Goal: Find specific page/section: Find specific page/section

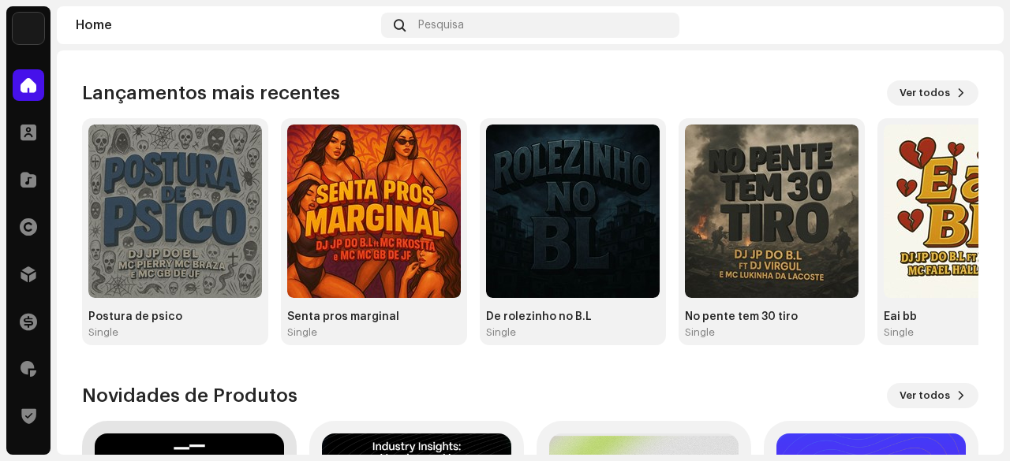
scroll to position [316, 0]
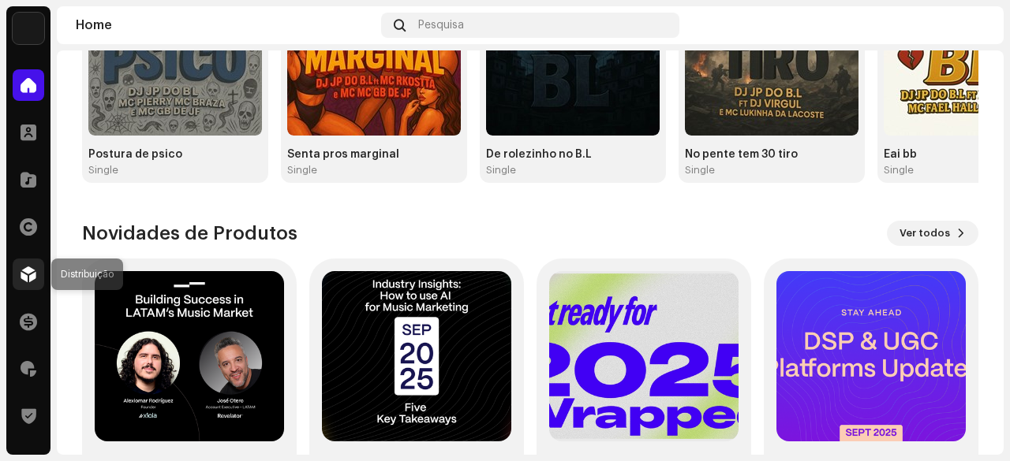
click at [27, 273] on span at bounding box center [29, 274] width 16 height 13
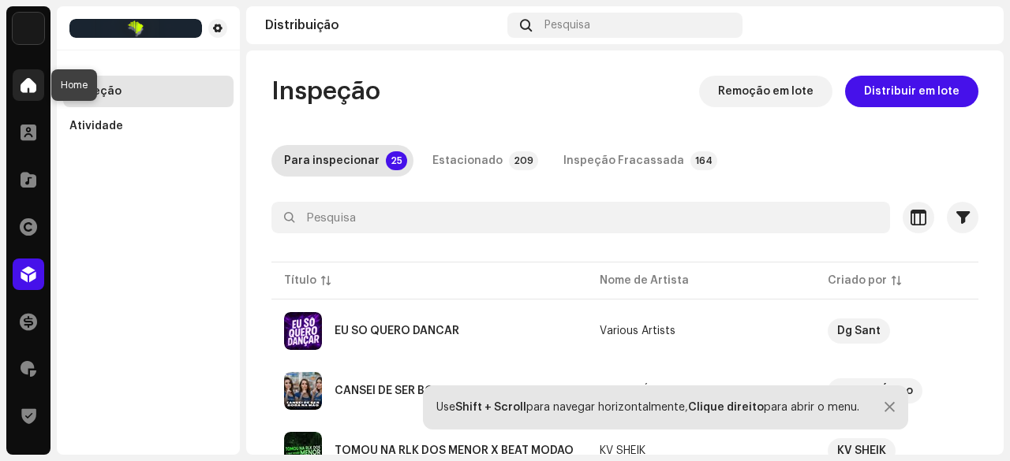
click at [32, 77] on div at bounding box center [29, 85] width 32 height 32
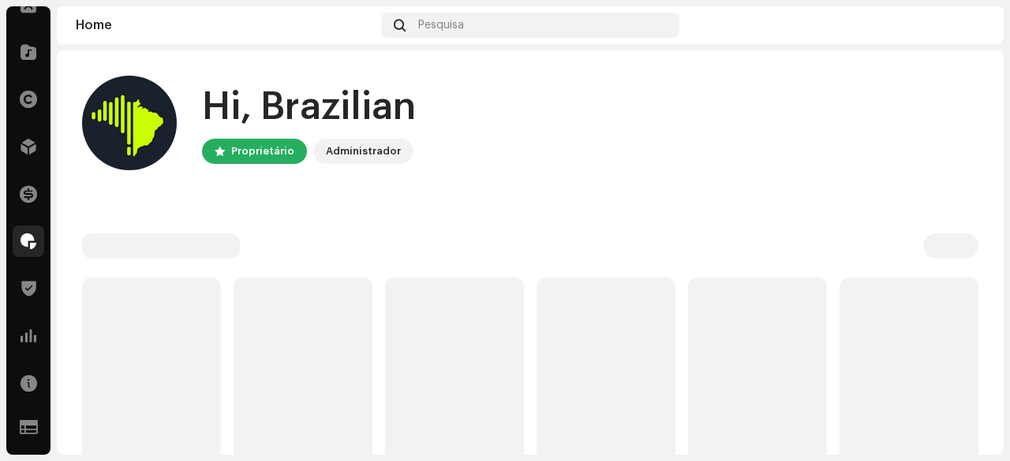
scroll to position [166, 0]
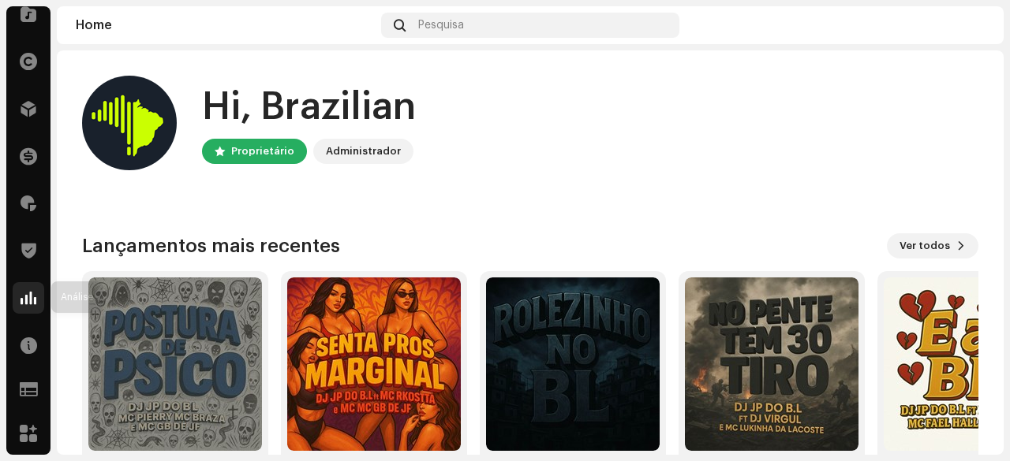
click at [33, 302] on span at bounding box center [29, 298] width 16 height 13
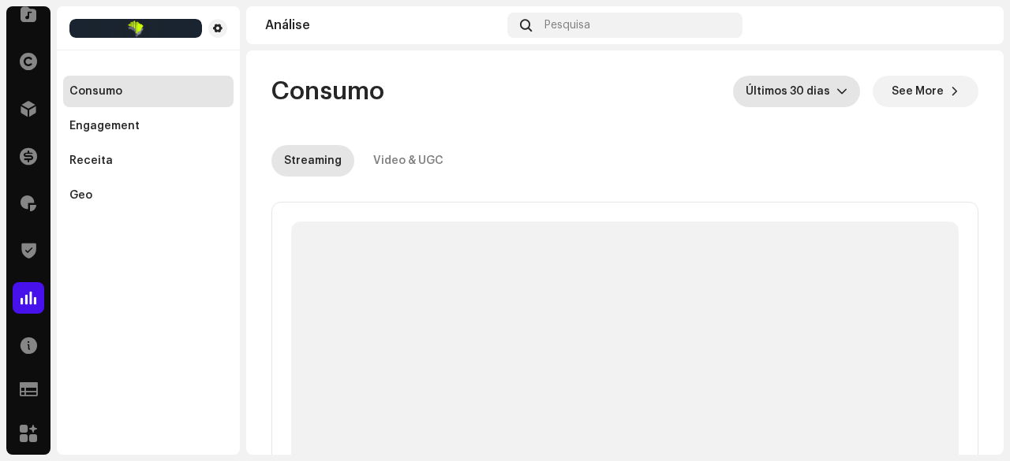
click at [827, 96] on span "Últimos 30 dias" at bounding box center [790, 92] width 91 height 32
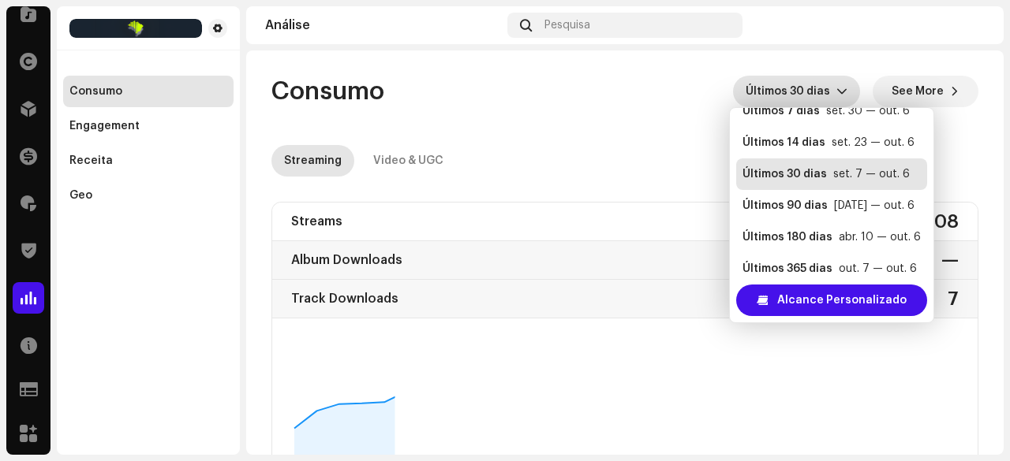
scroll to position [32, 0]
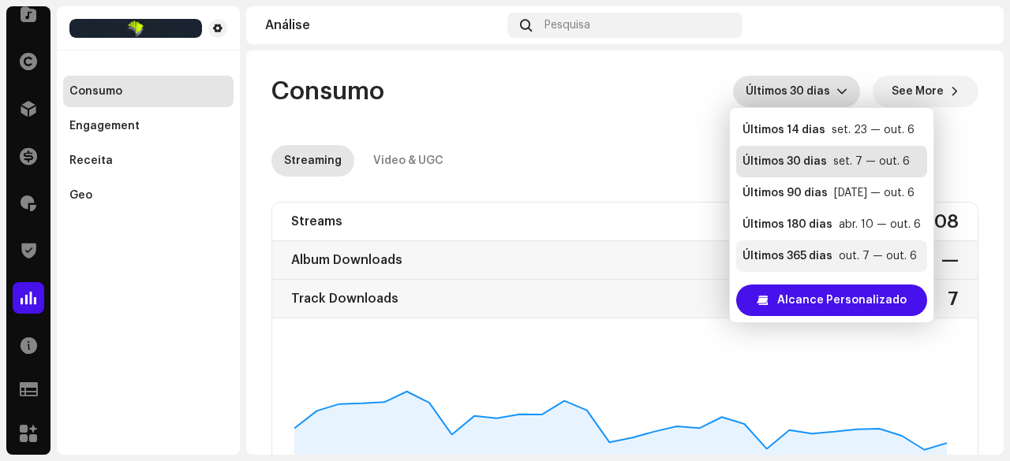
click at [823, 252] on div "Últimos 365 dias" at bounding box center [787, 256] width 90 height 16
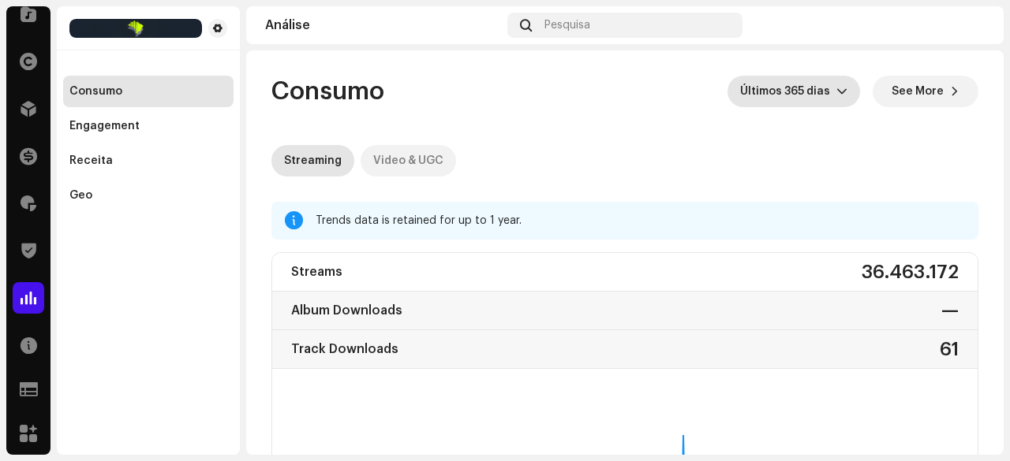
click at [408, 159] on div "Video & UGC" at bounding box center [408, 161] width 70 height 32
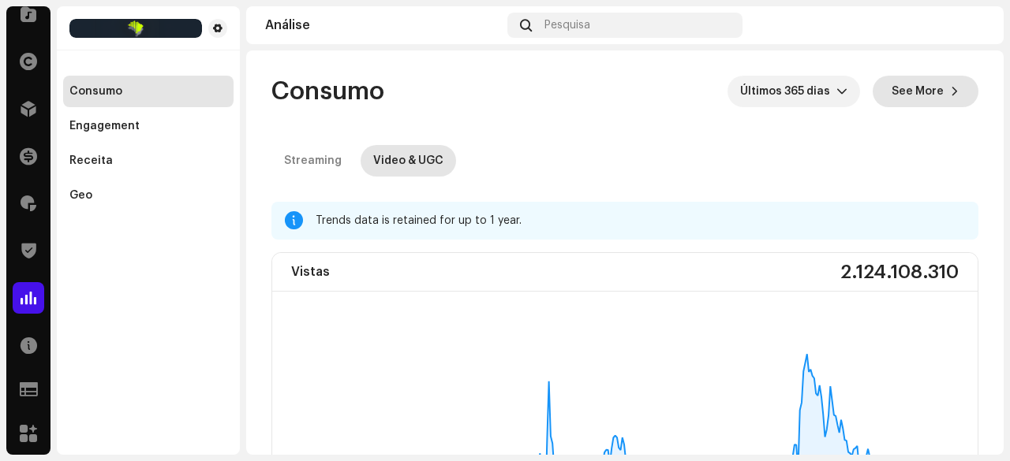
click at [931, 86] on span "See More" at bounding box center [917, 92] width 52 height 32
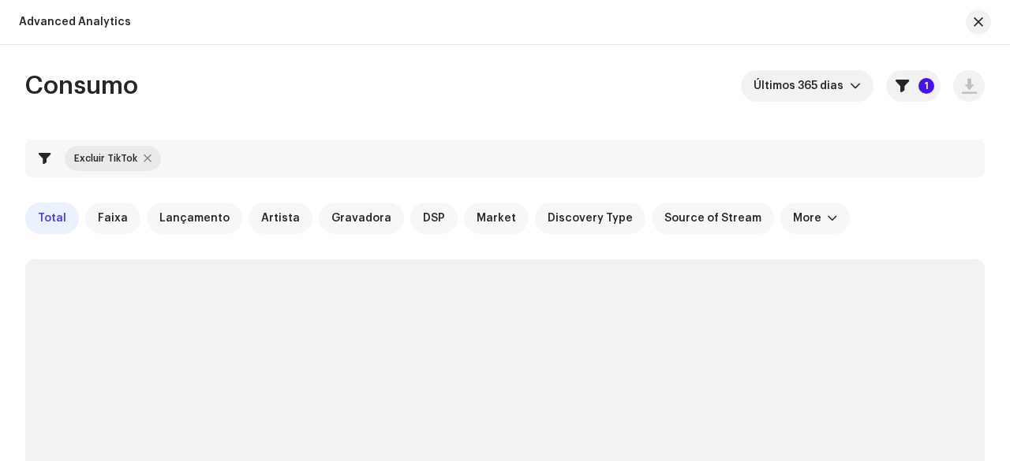
click at [145, 159] on div at bounding box center [148, 158] width 8 height 13
checkbox input "false"
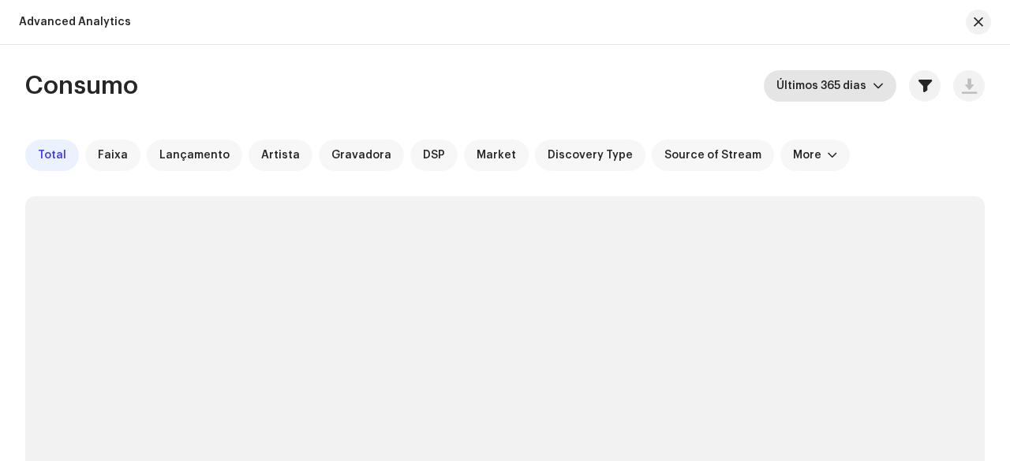
click at [858, 91] on span "Últimos 365 dias" at bounding box center [824, 86] width 96 height 32
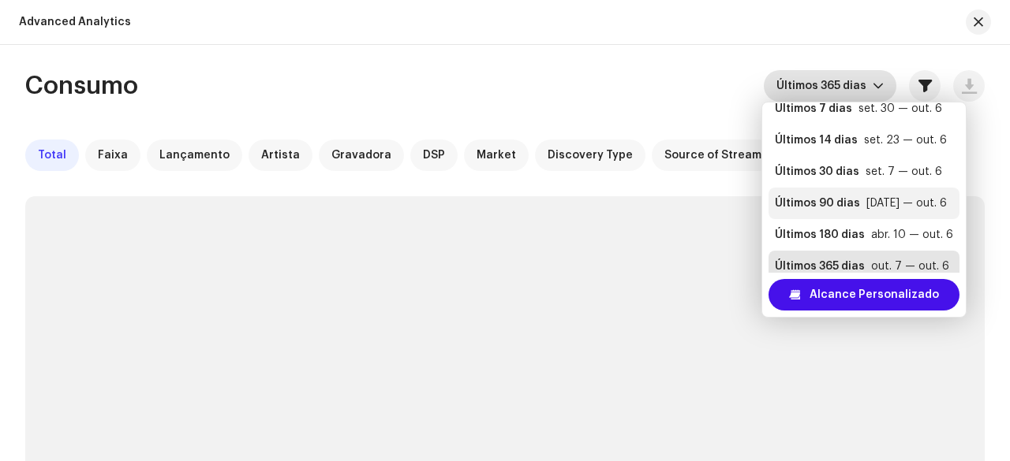
scroll to position [32, 0]
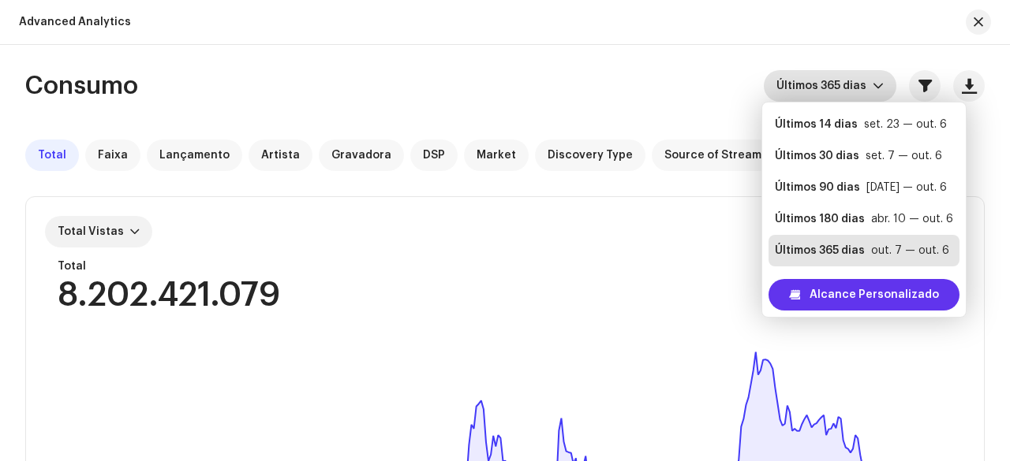
click at [849, 293] on span "Alcance Personalizado" at bounding box center [873, 295] width 129 height 32
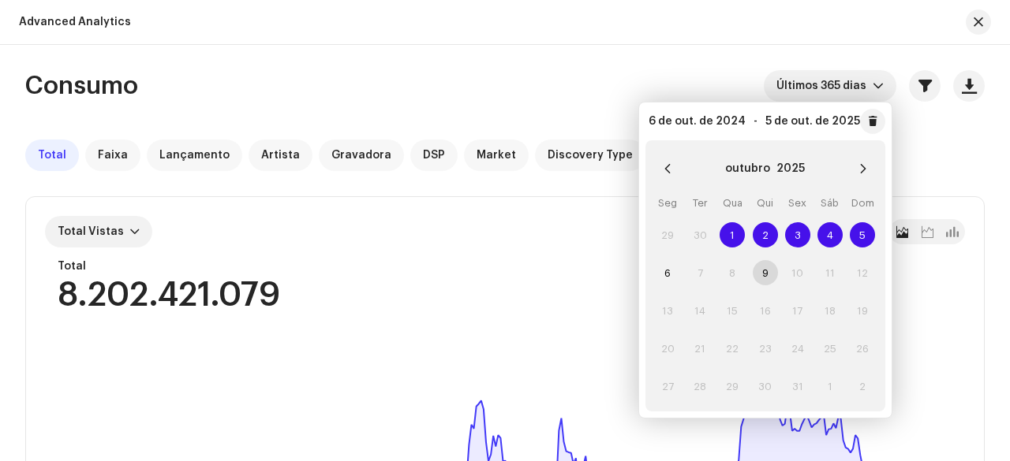
click at [643, 75] on div "Consumo Últimos 365 [PERSON_NAME]" at bounding box center [504, 86] width 959 height 32
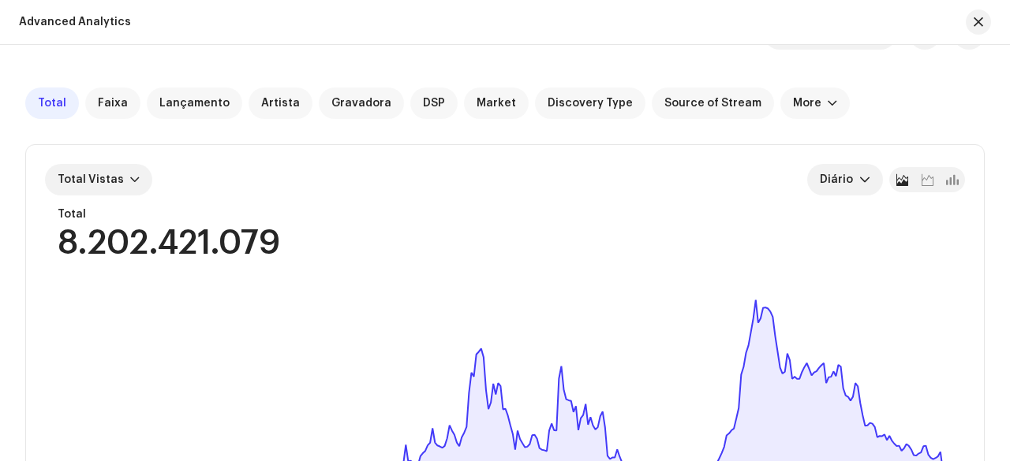
scroll to position [0, 0]
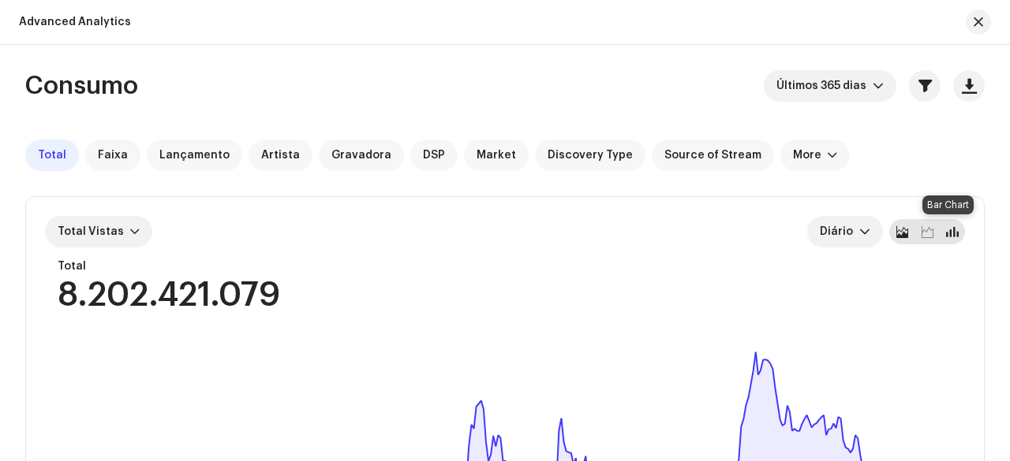
click at [957, 232] on div at bounding box center [951, 231] width 25 height 25
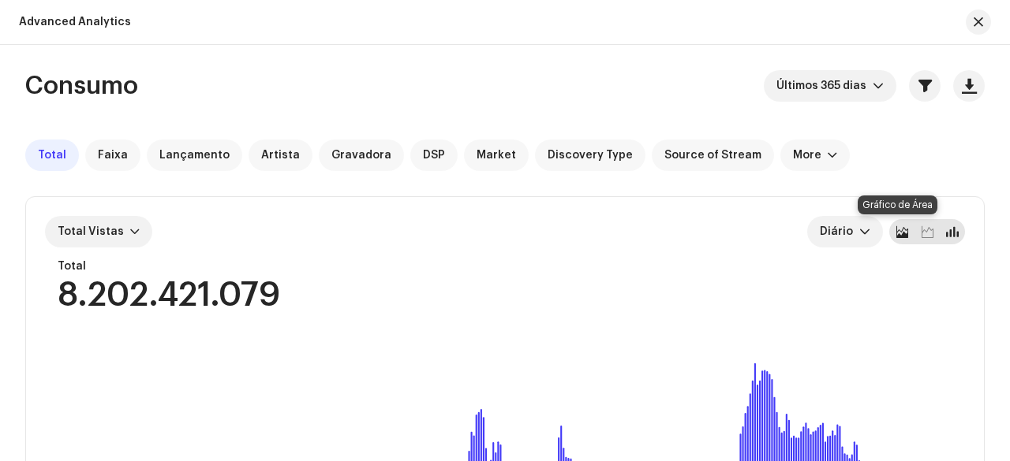
click at [897, 234] on span at bounding box center [902, 232] width 12 height 13
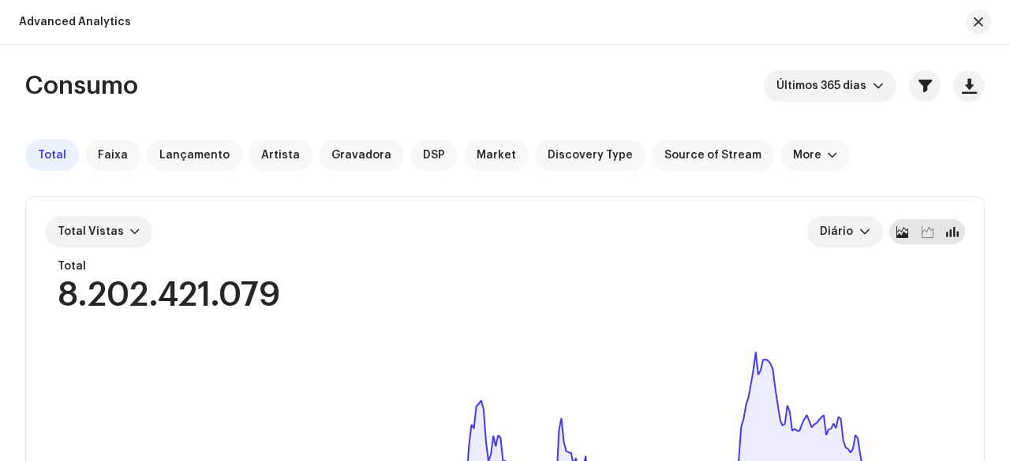
click at [948, 232] on span at bounding box center [952, 232] width 13 height 13
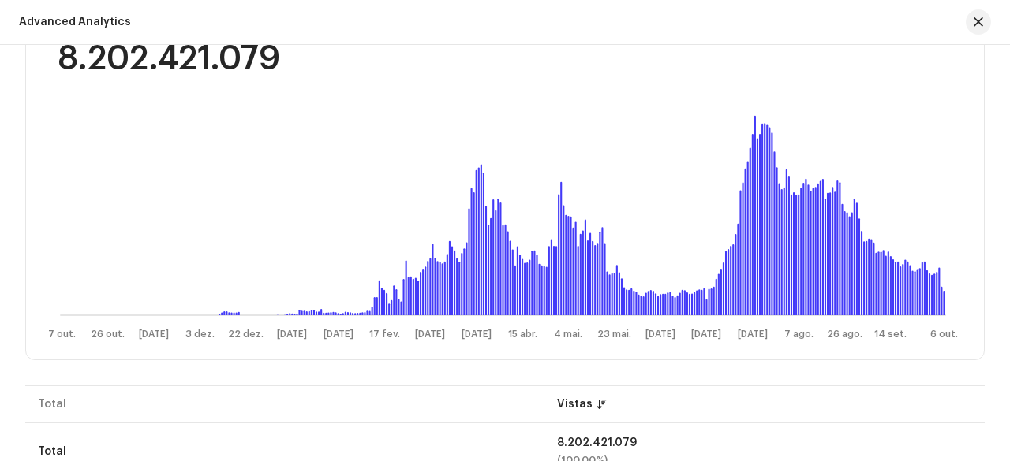
scroll to position [79, 0]
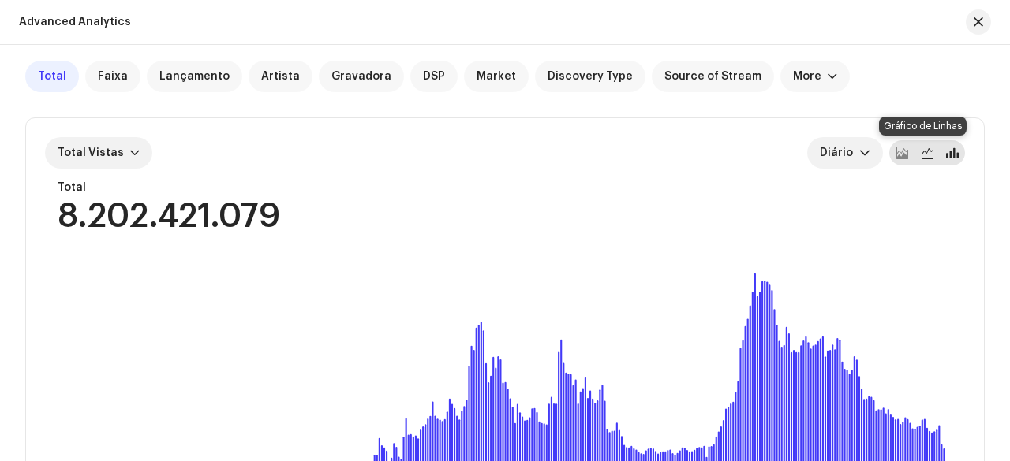
click at [921, 159] on div at bounding box center [926, 152] width 25 height 25
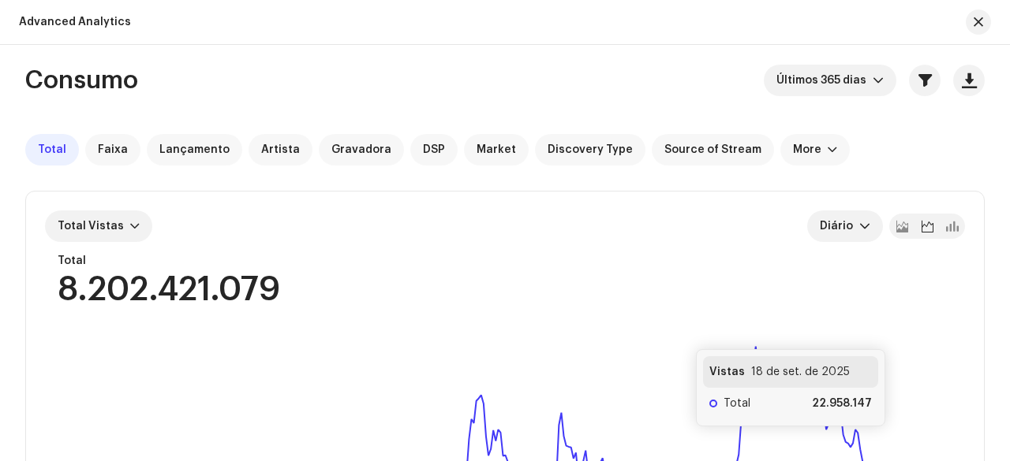
scroll to position [0, 0]
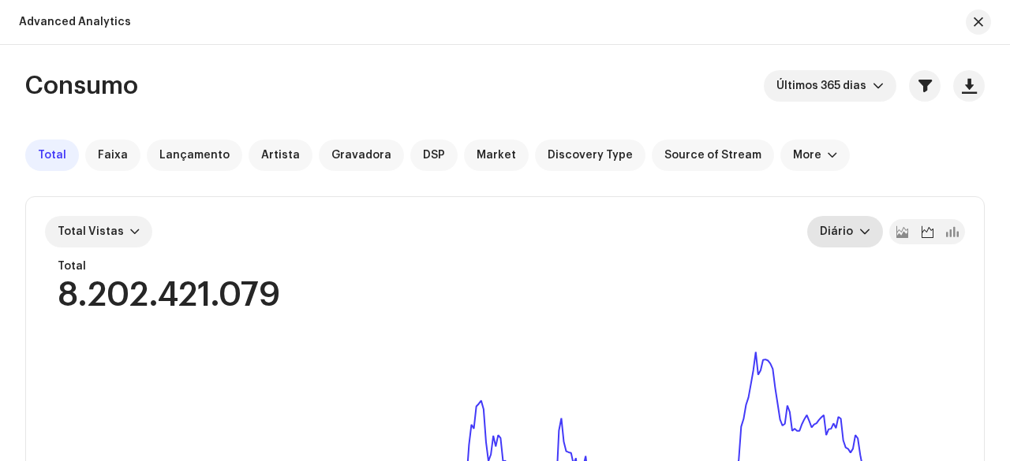
click at [863, 235] on icon "dropdown trigger" at bounding box center [864, 231] width 11 height 11
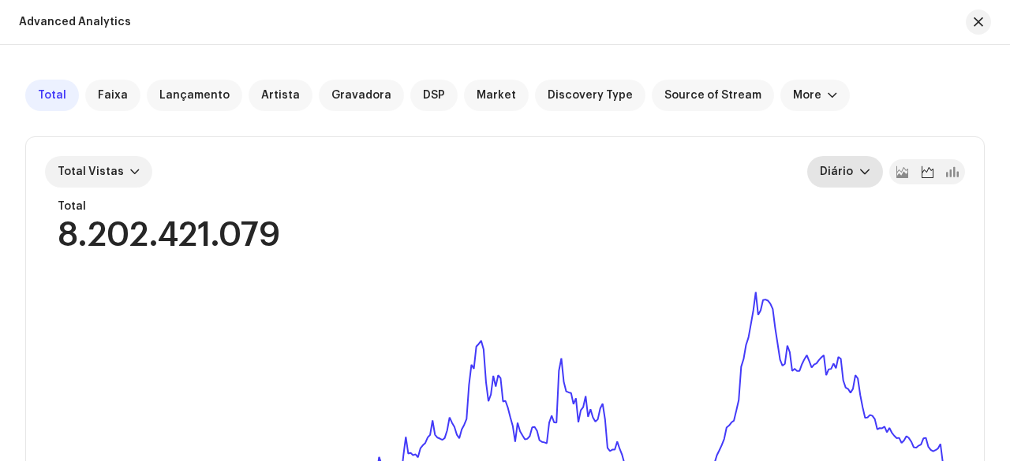
scroll to position [79, 0]
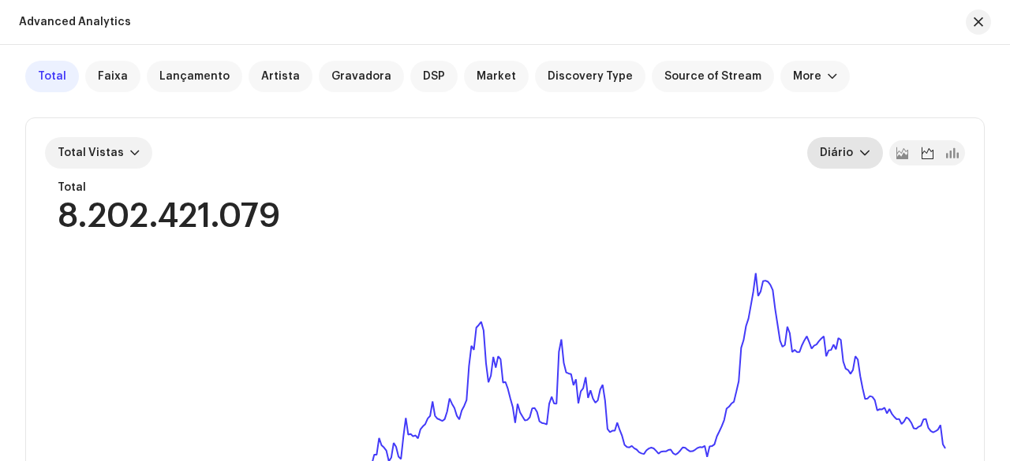
click at [841, 147] on span "Diário" at bounding box center [839, 153] width 39 height 32
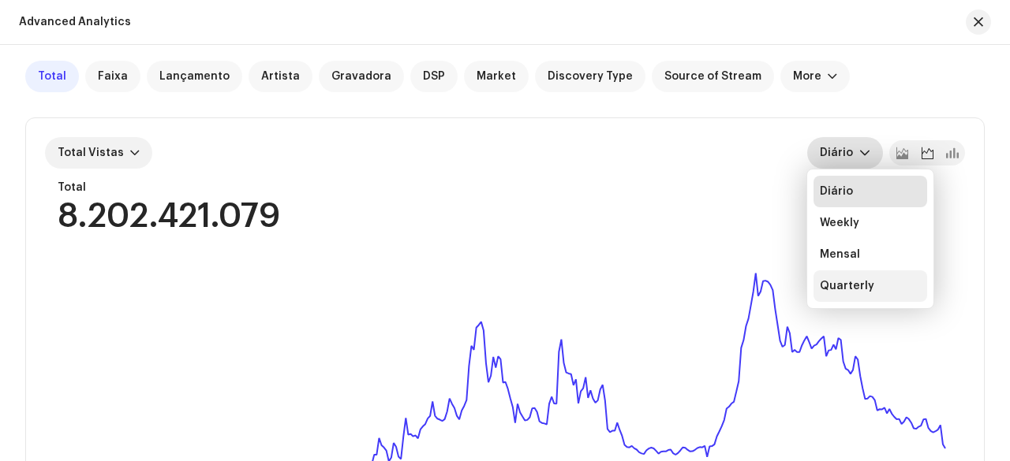
click at [852, 284] on div "Quarterly" at bounding box center [847, 286] width 54 height 16
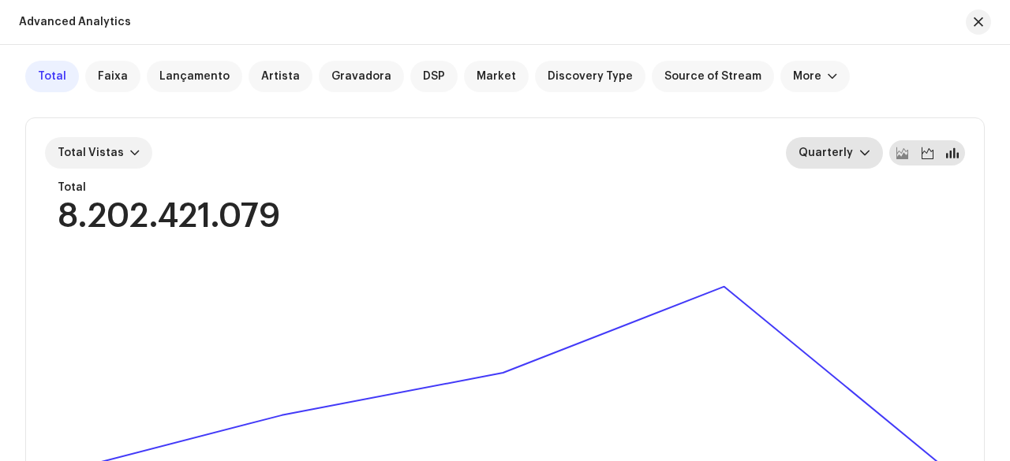
click at [946, 147] on span at bounding box center [952, 153] width 13 height 13
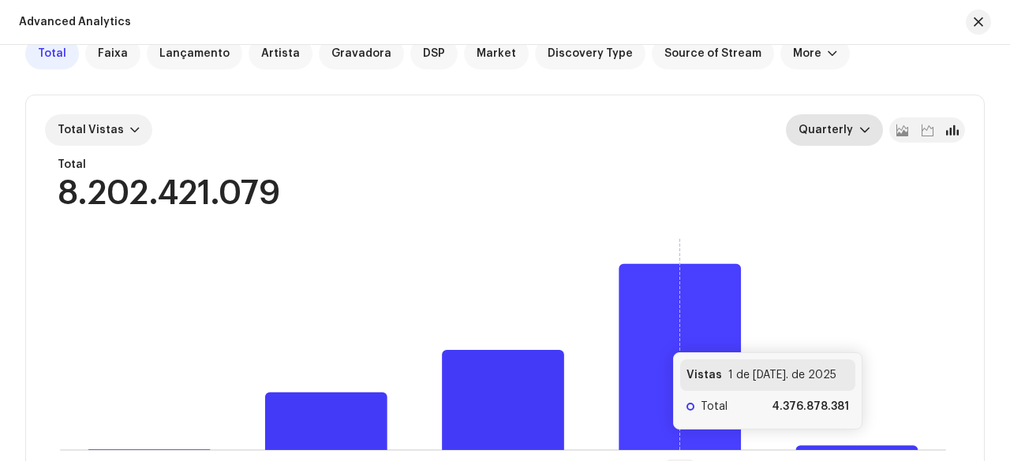
scroll to position [121, 0]
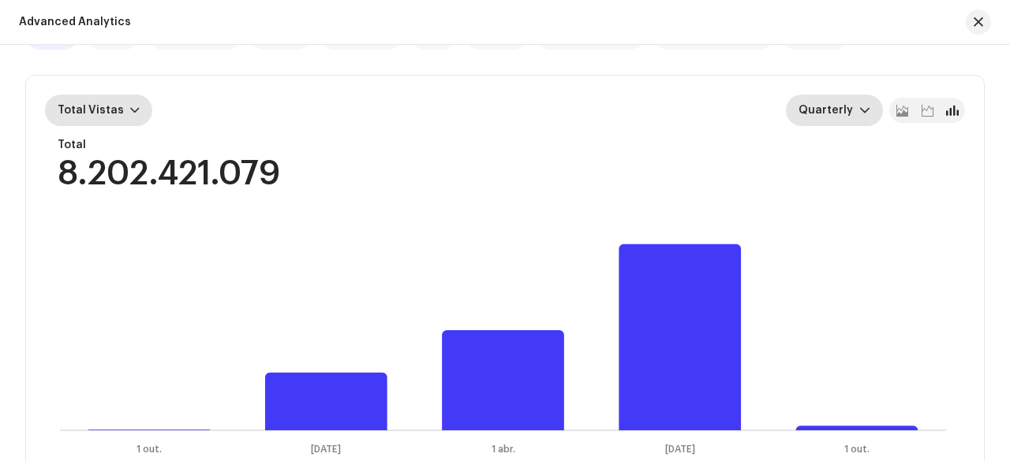
click at [130, 111] on div at bounding box center [134, 110] width 9 height 13
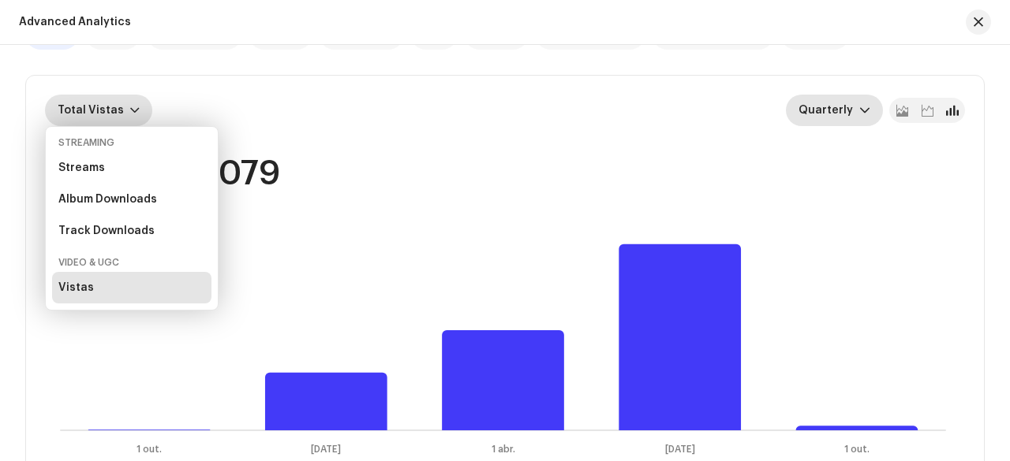
click at [24, 156] on div "Consumo Últimos 365 [PERSON_NAME] Total Faixa Lançamento Artista Gravadora DSP …" at bounding box center [505, 285] width 1010 height 672
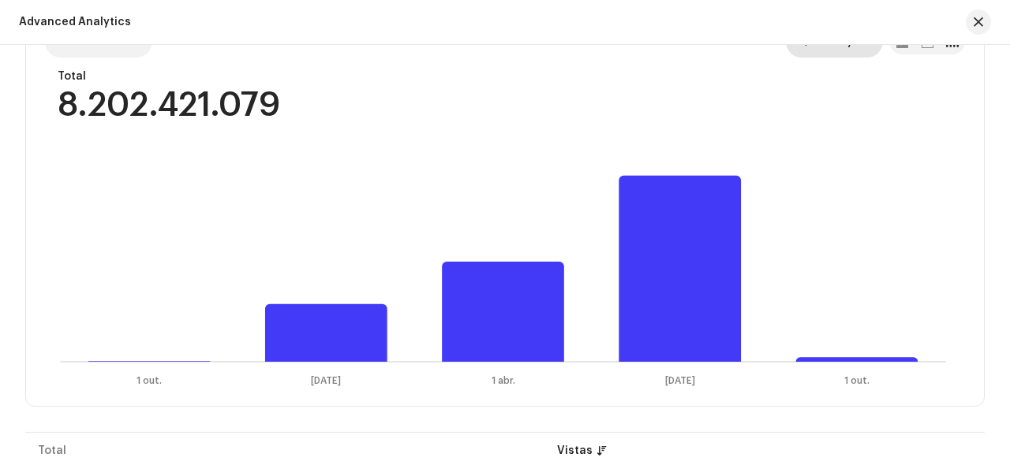
scroll to position [158, 0]
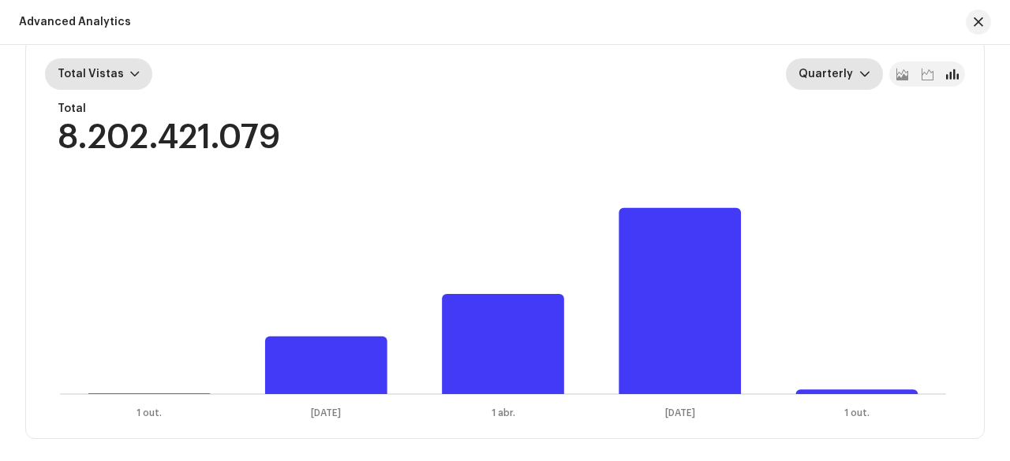
click at [130, 69] on div at bounding box center [134, 74] width 9 height 13
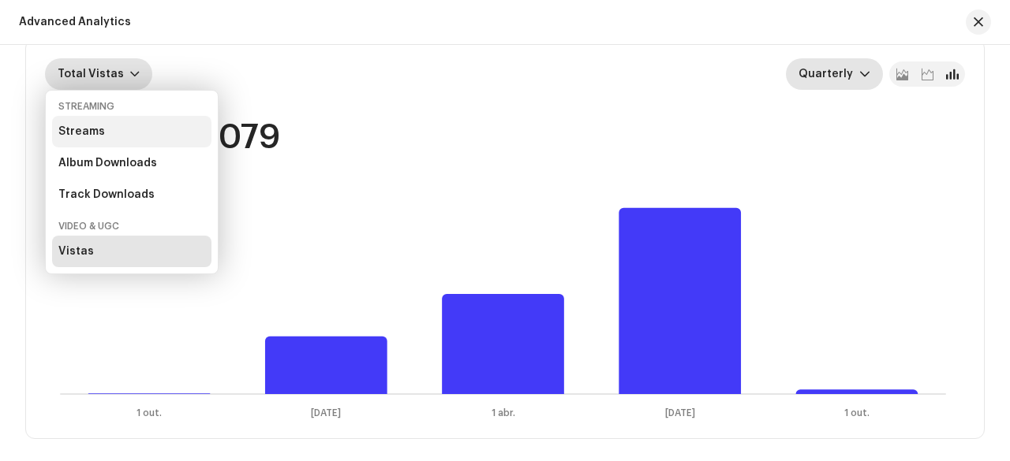
click at [100, 132] on div "Streams" at bounding box center [81, 131] width 47 height 13
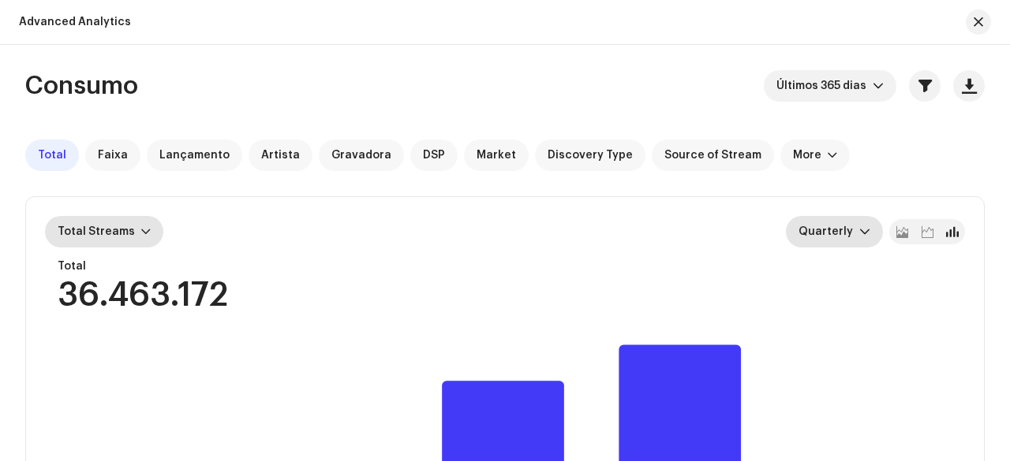
click at [117, 230] on span "Total Streams" at bounding box center [96, 231] width 77 height 11
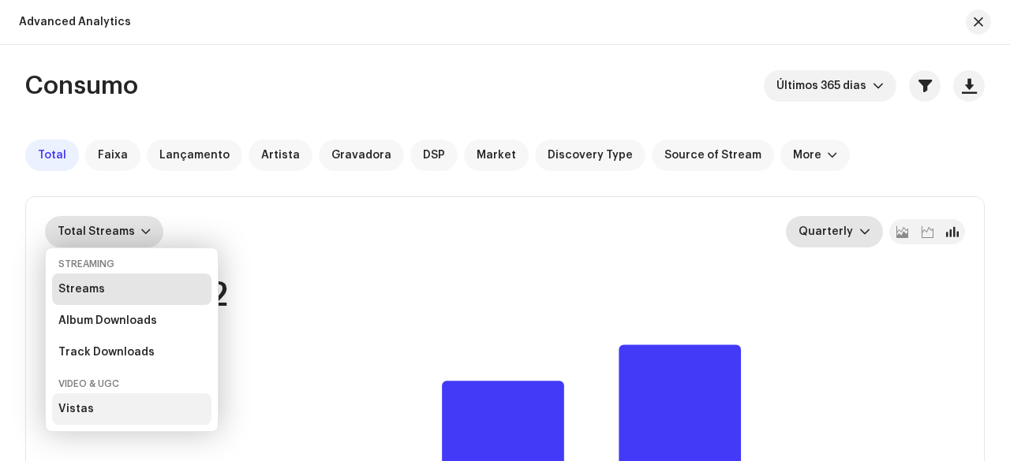
click at [81, 403] on div "Vistas" at bounding box center [75, 409] width 35 height 13
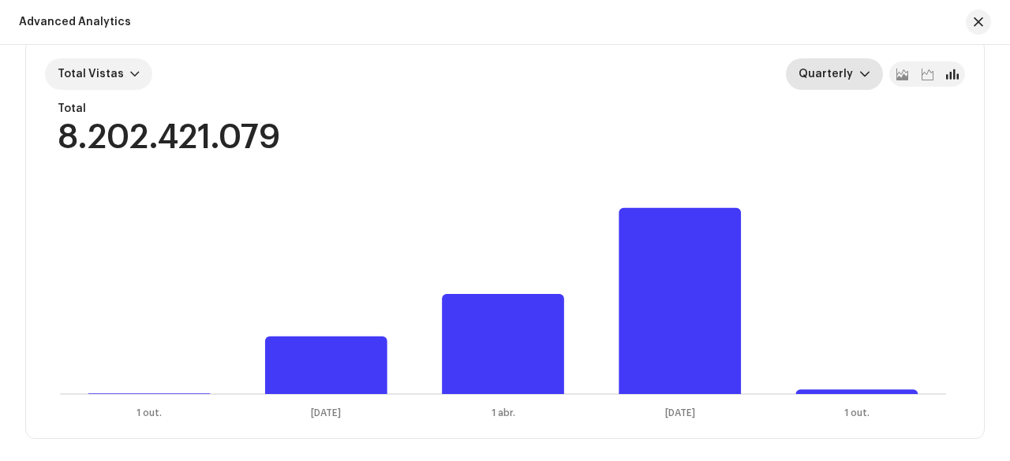
scroll to position [79, 0]
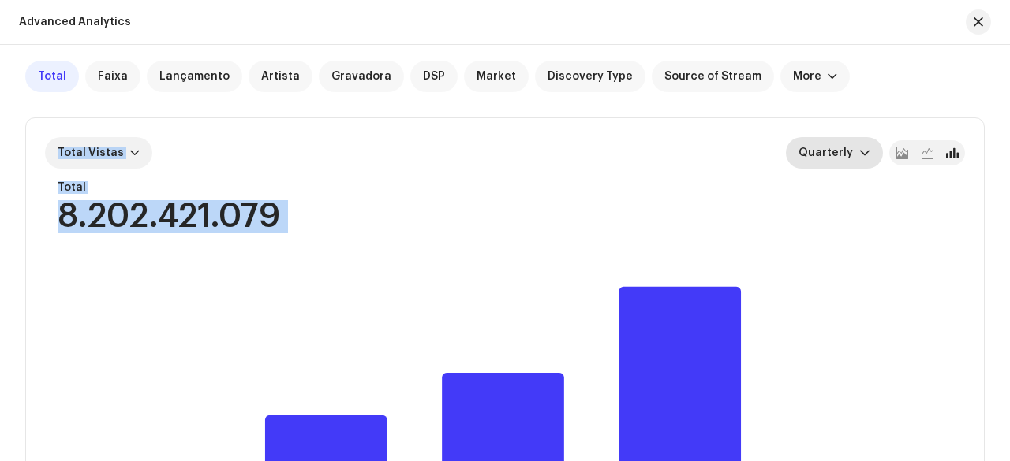
drag, startPoint x: 35, startPoint y: 131, endPoint x: 258, endPoint y: 233, distance: 245.7
click at [258, 233] on div "Total Vistas Quarterly Total 8.202.421.079 Selecionado 0 1 out. [DATE] 1 abr. […" at bounding box center [505, 317] width 958 height 399
click at [7, 217] on div "Consumo Últimos 365 [PERSON_NAME] Total Faixa Lançamento Artista Gravadora DSP …" at bounding box center [505, 327] width 1010 height 672
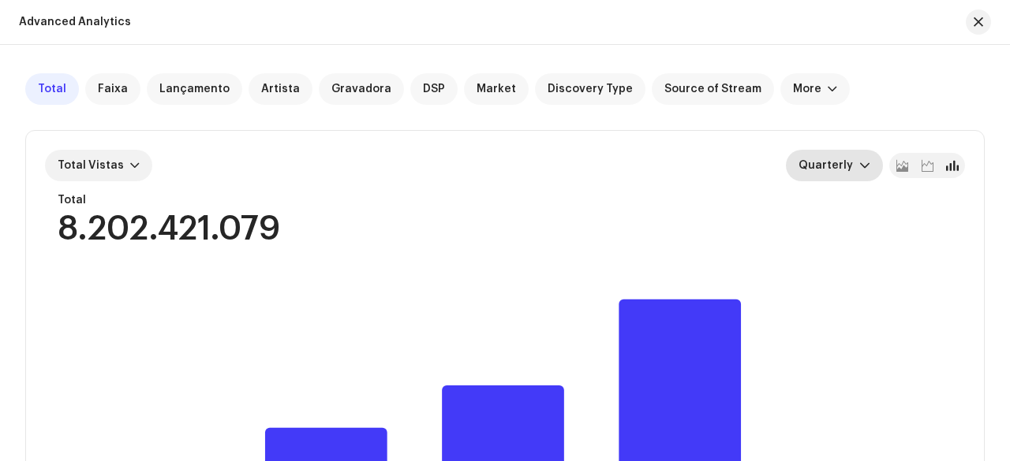
scroll to position [0, 0]
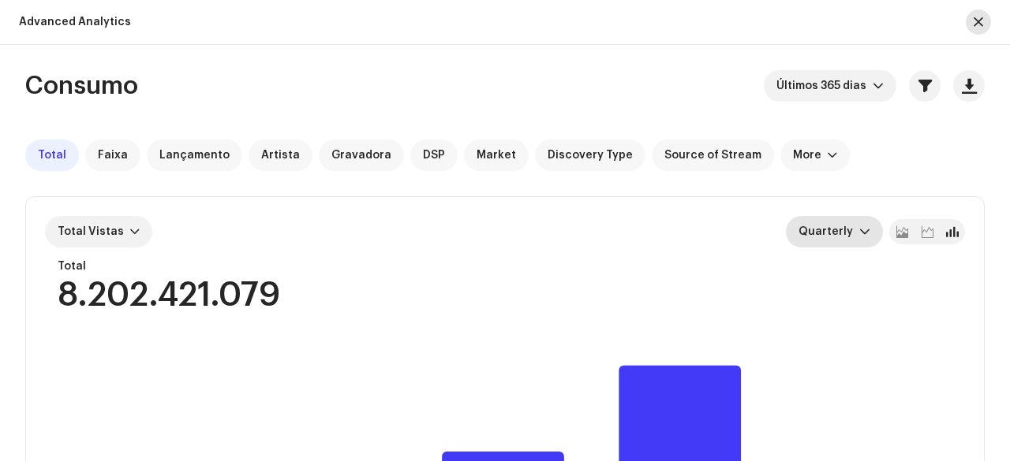
click at [973, 24] on button "button" at bounding box center [977, 21] width 25 height 25
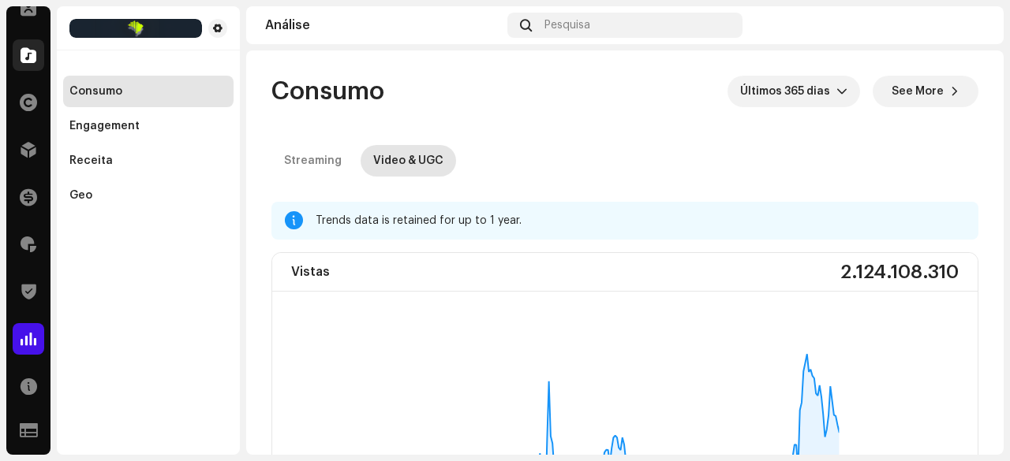
scroll to position [8, 0]
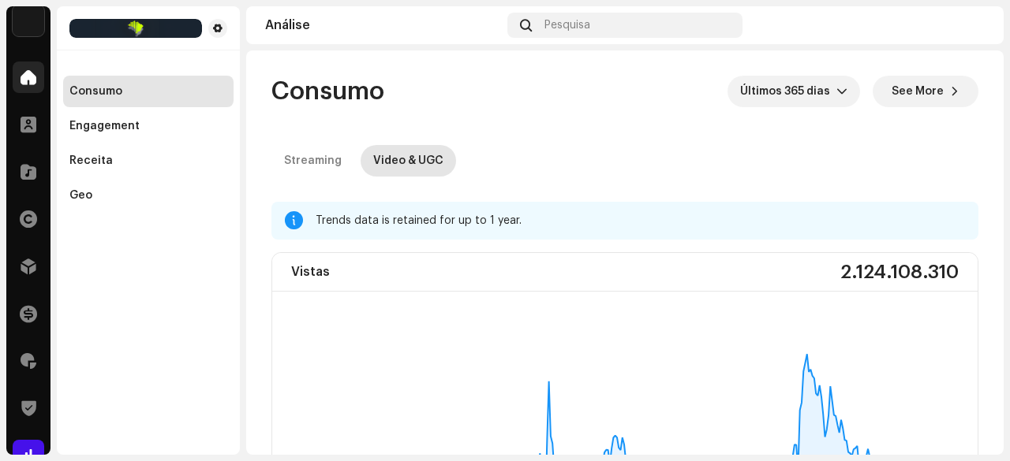
click at [25, 79] on span at bounding box center [29, 77] width 16 height 13
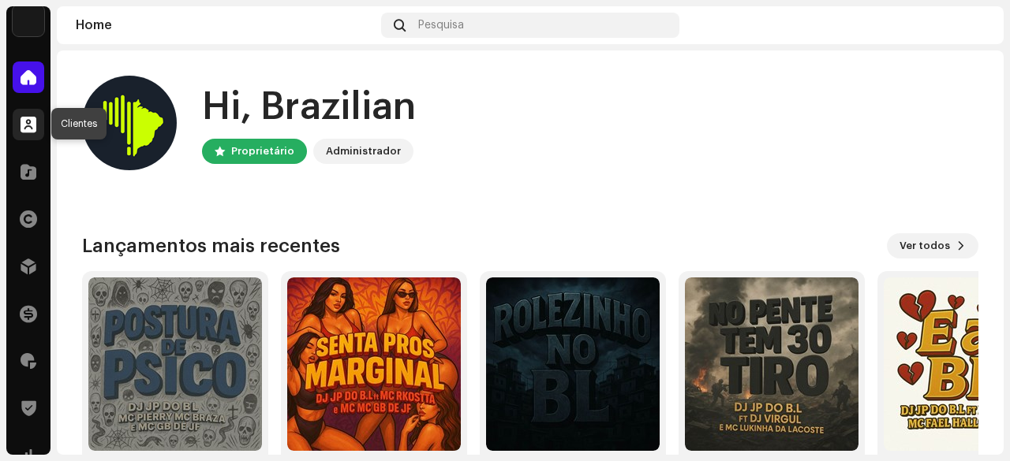
click at [25, 126] on span at bounding box center [29, 124] width 16 height 13
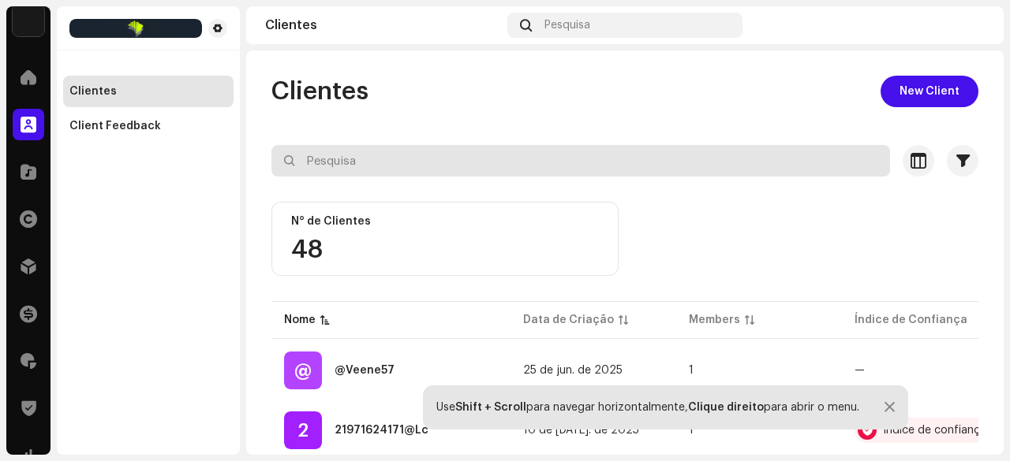
click at [338, 154] on input "text" at bounding box center [580, 161] width 618 height 32
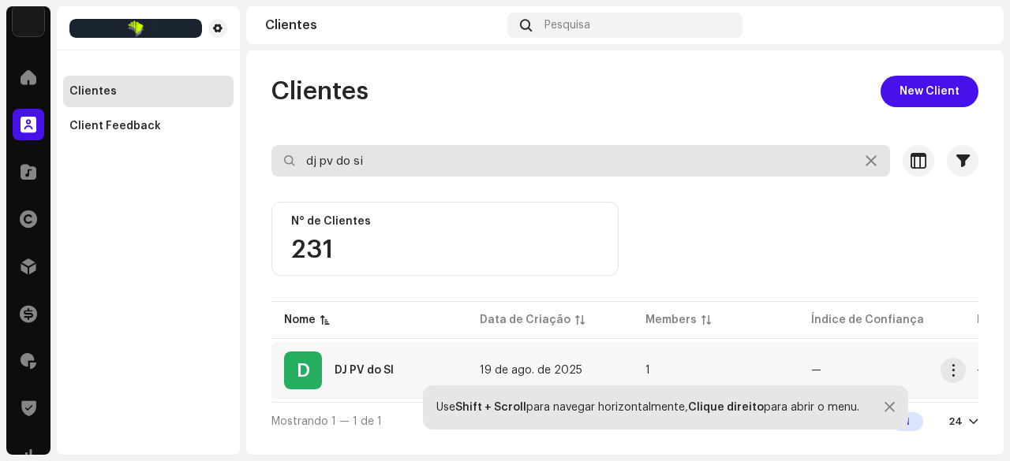
type input "dj pv do si"
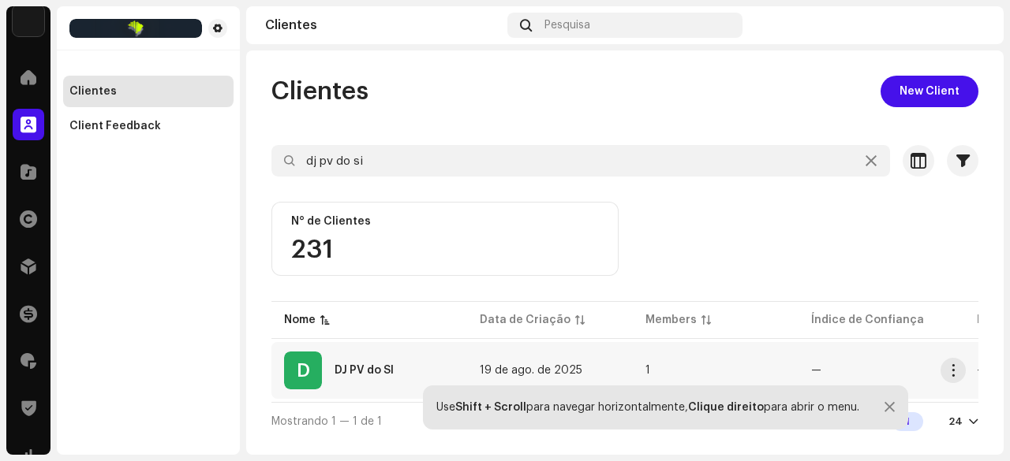
click at [388, 372] on div "DJ PV do SI" at bounding box center [363, 370] width 59 height 11
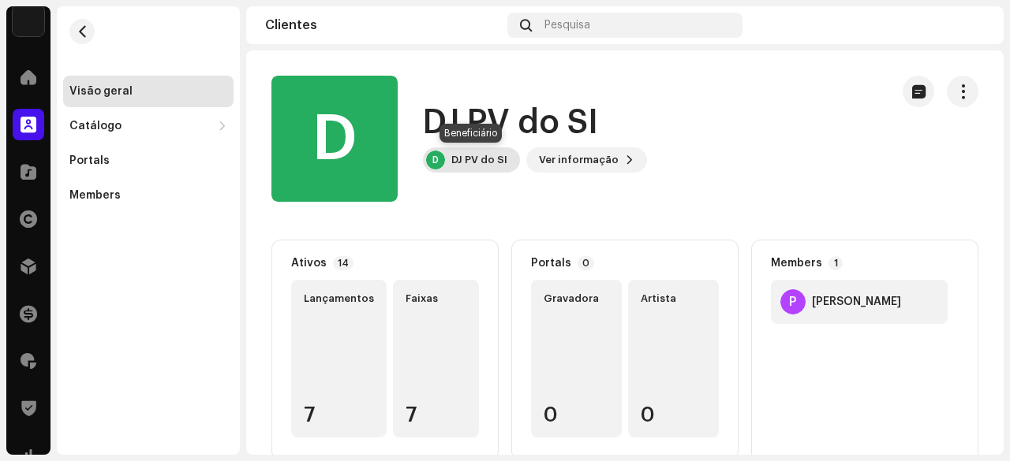
click at [480, 155] on div "DJ PV do SI" at bounding box center [479, 160] width 56 height 13
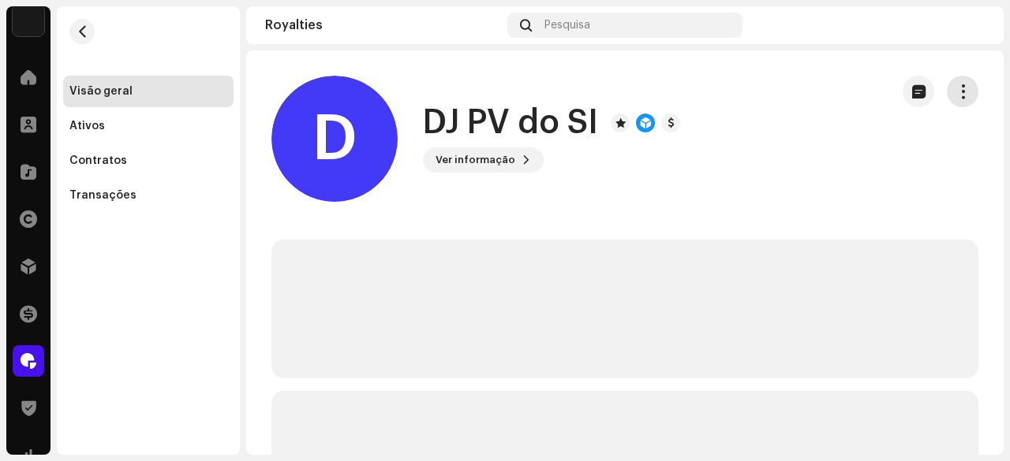
click at [959, 83] on button "button" at bounding box center [963, 92] width 32 height 32
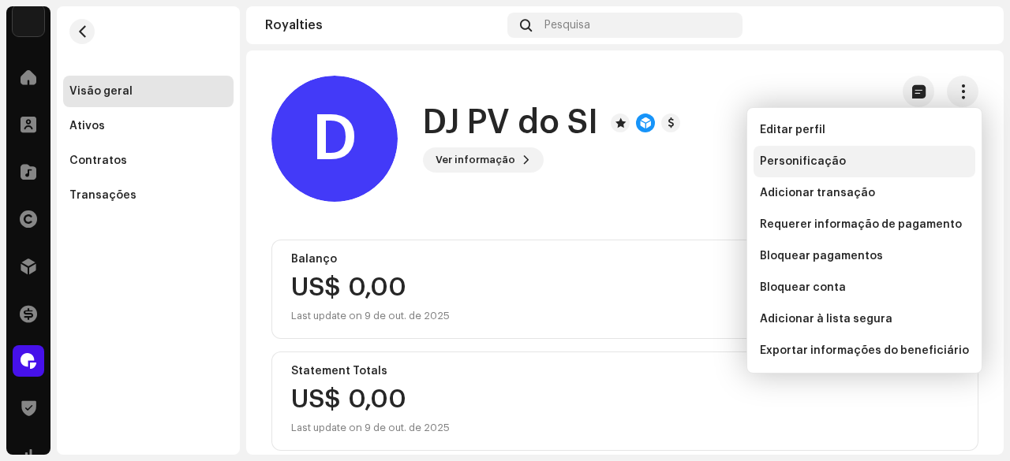
click at [779, 162] on span "Personificação" at bounding box center [803, 161] width 86 height 13
